Goal: Entertainment & Leisure: Consume media (video, audio)

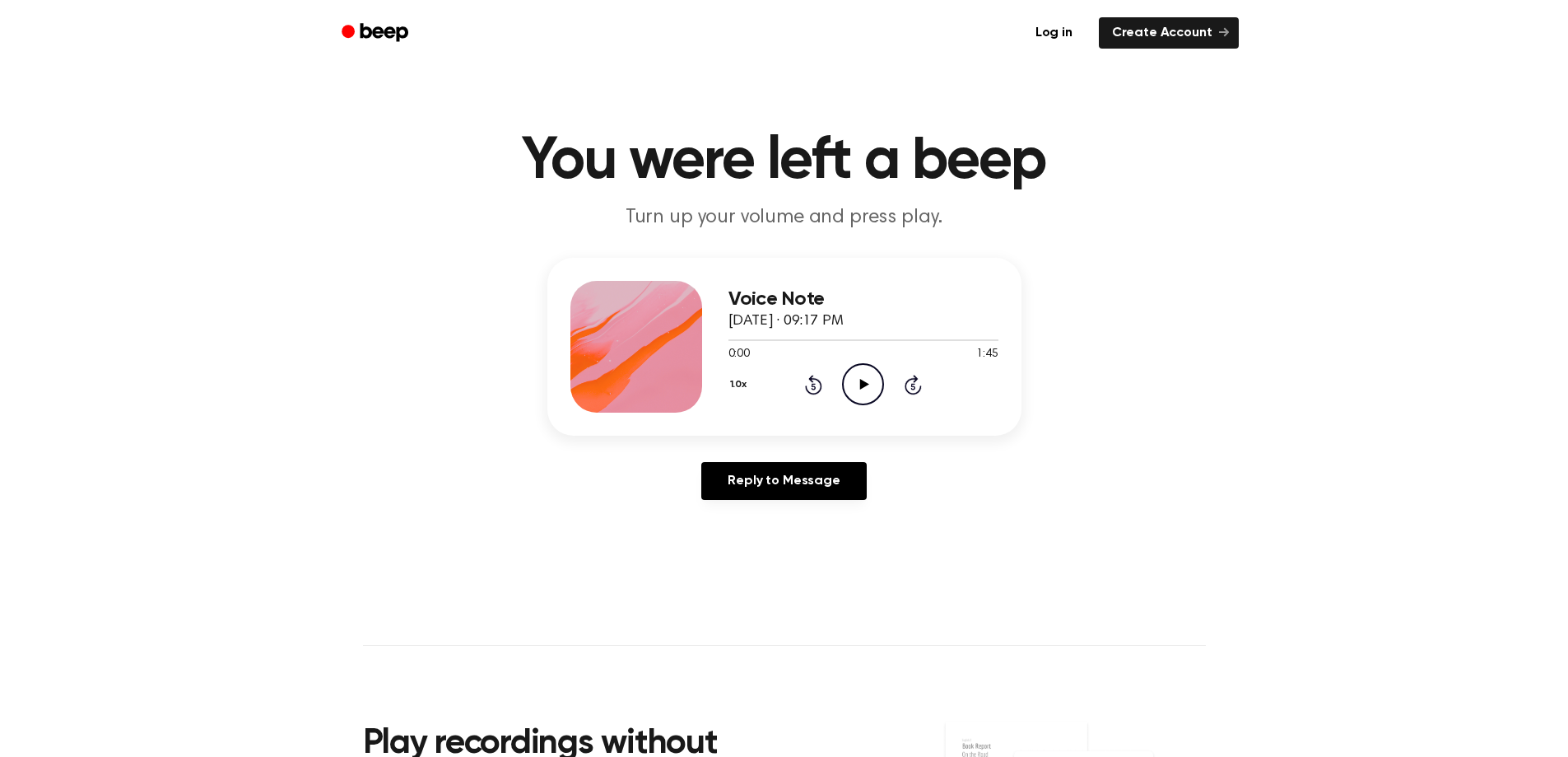
click at [874, 382] on icon "Play Audio" at bounding box center [863, 384] width 42 height 42
click at [858, 380] on icon "Play Audio" at bounding box center [863, 384] width 42 height 42
click at [955, 341] on div at bounding box center [863, 339] width 270 height 13
click at [966, 342] on div at bounding box center [863, 339] width 270 height 13
click at [872, 385] on icon "Play Audio" at bounding box center [863, 384] width 42 height 42
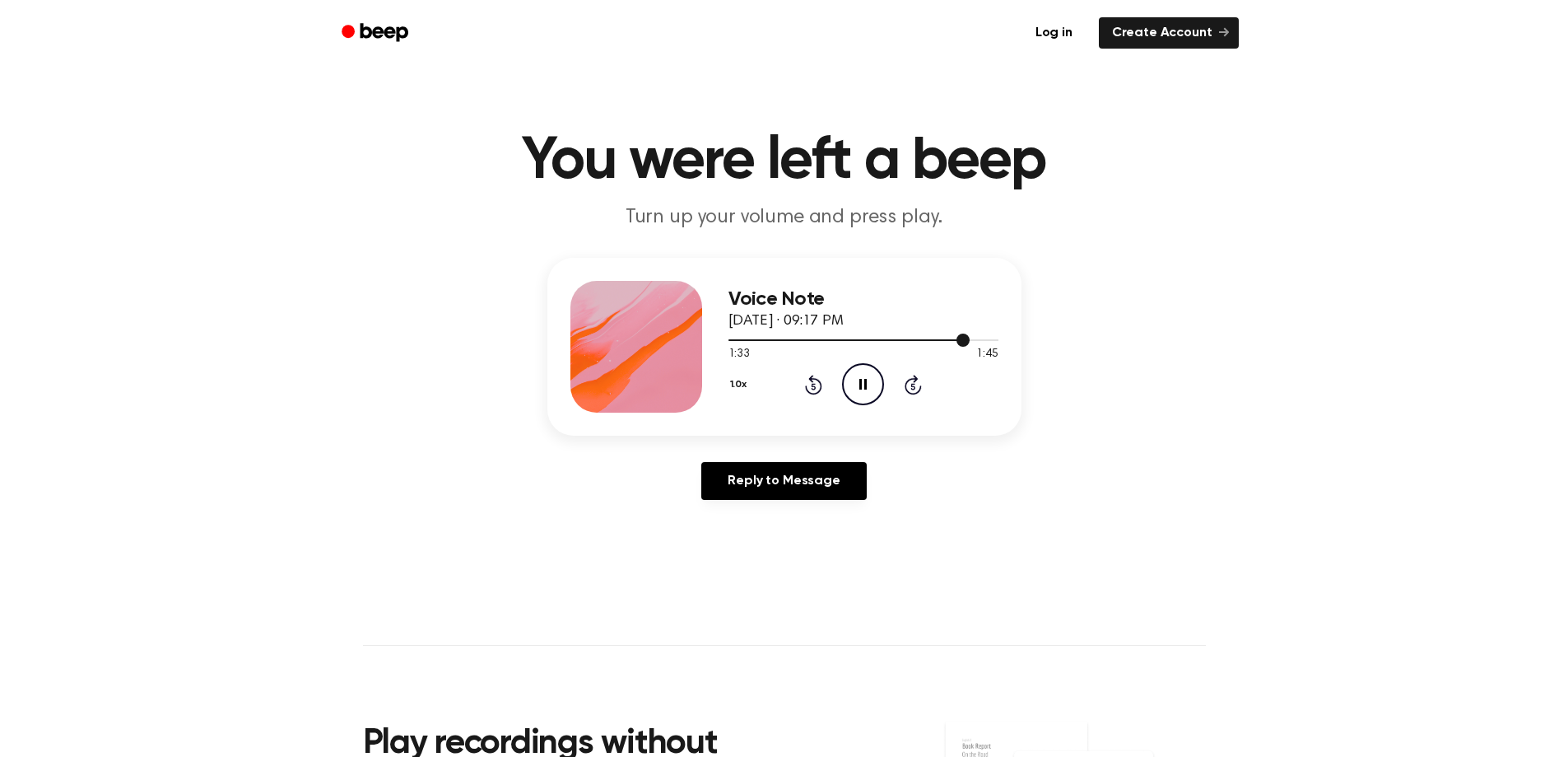
click at [947, 337] on div at bounding box center [863, 339] width 270 height 13
click at [866, 382] on icon at bounding box center [863, 384] width 8 height 10
click at [866, 382] on icon "Play Audio" at bounding box center [863, 384] width 42 height 42
click at [866, 382] on icon at bounding box center [863, 384] width 8 height 10
click at [866, 382] on icon "Play Audio" at bounding box center [863, 384] width 42 height 42
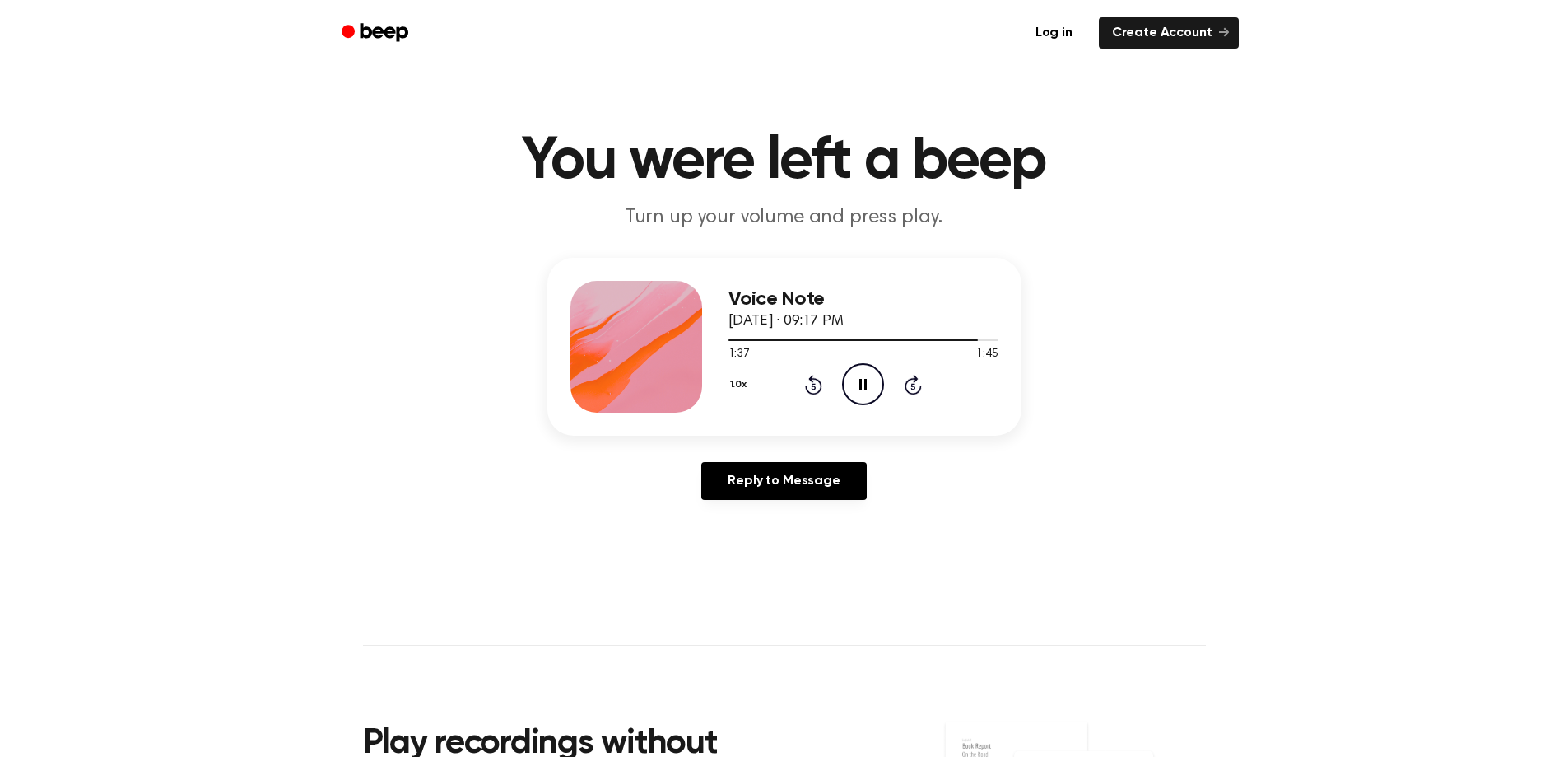
click at [866, 382] on icon at bounding box center [863, 384] width 8 height 10
click at [866, 382] on icon "Play Audio" at bounding box center [863, 384] width 42 height 42
click at [866, 382] on icon at bounding box center [863, 384] width 8 height 10
click at [1292, 144] on header "You were left a beep Turn up your volume and press play." at bounding box center [784, 182] width 1528 height 100
